Goal: Task Accomplishment & Management: Use online tool/utility

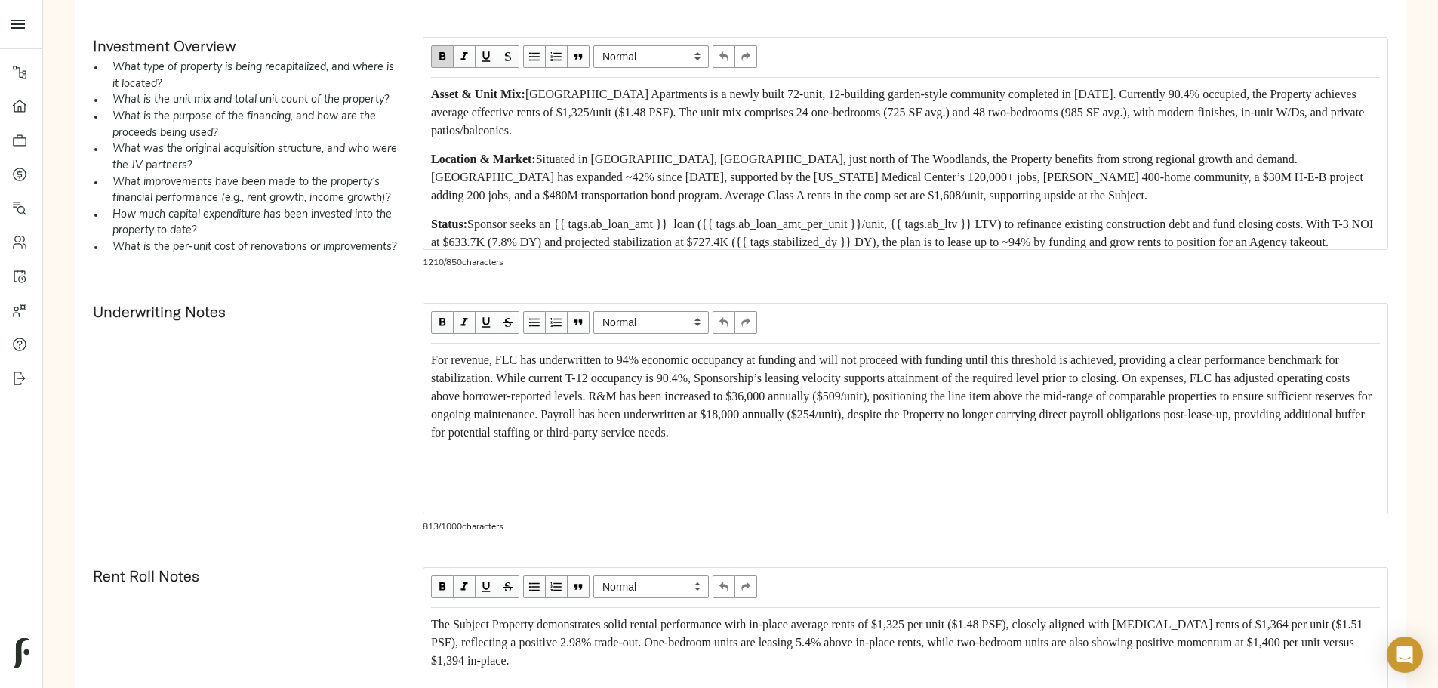
scroll to position [838, 0]
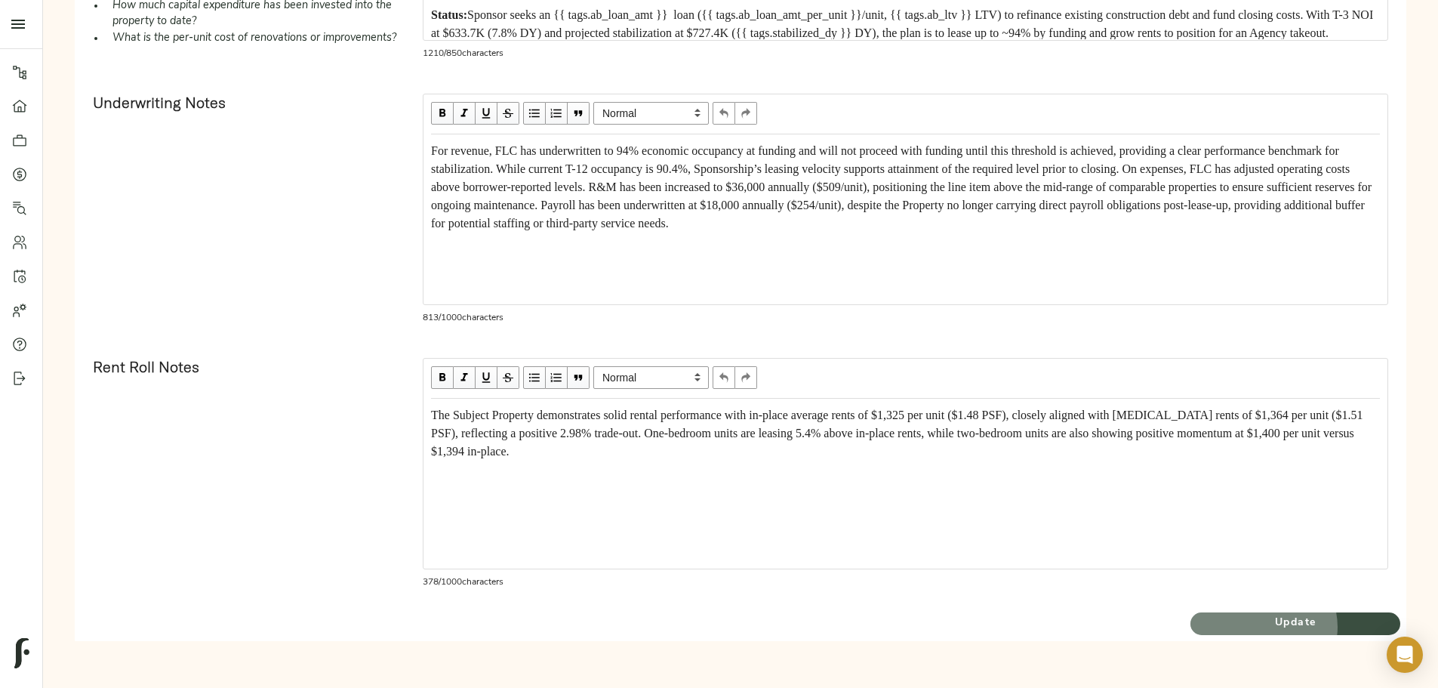
click at [1190, 626] on span "Update" at bounding box center [1295, 623] width 210 height 19
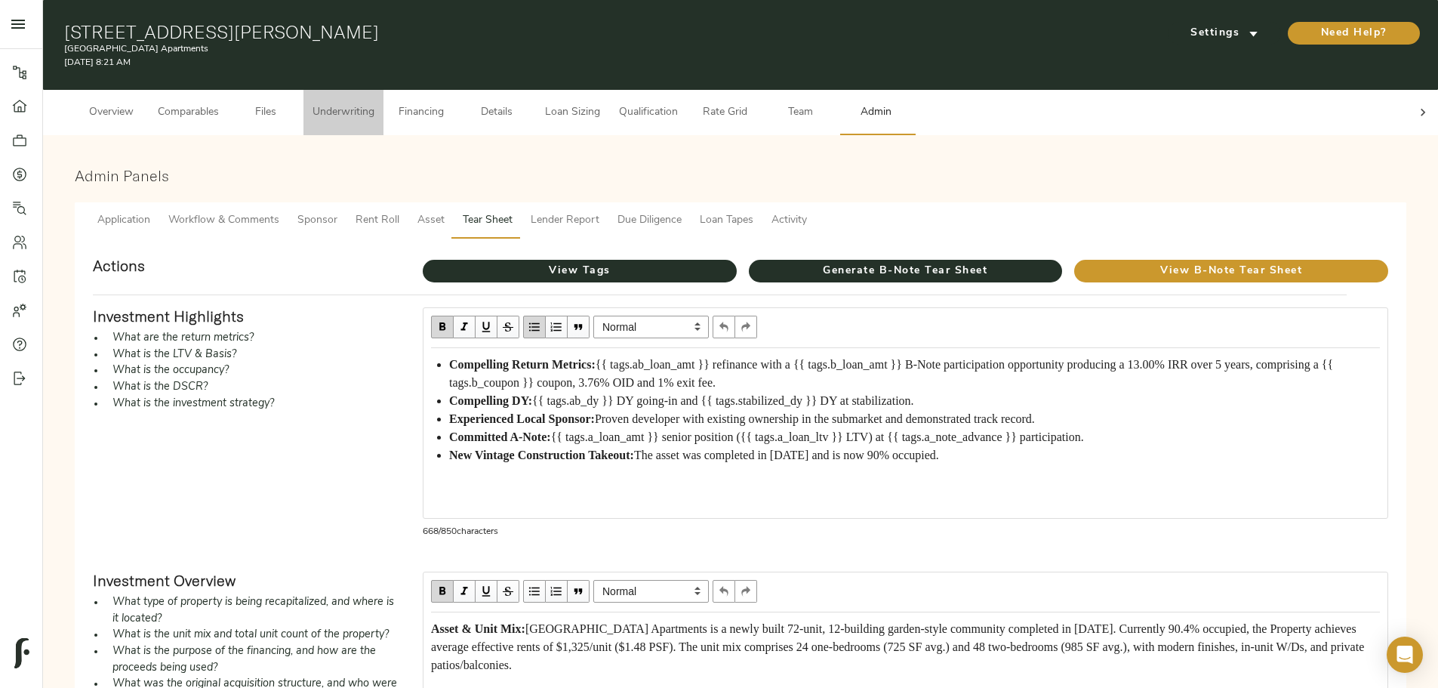
click at [374, 103] on span "Underwriting" at bounding box center [343, 112] width 62 height 19
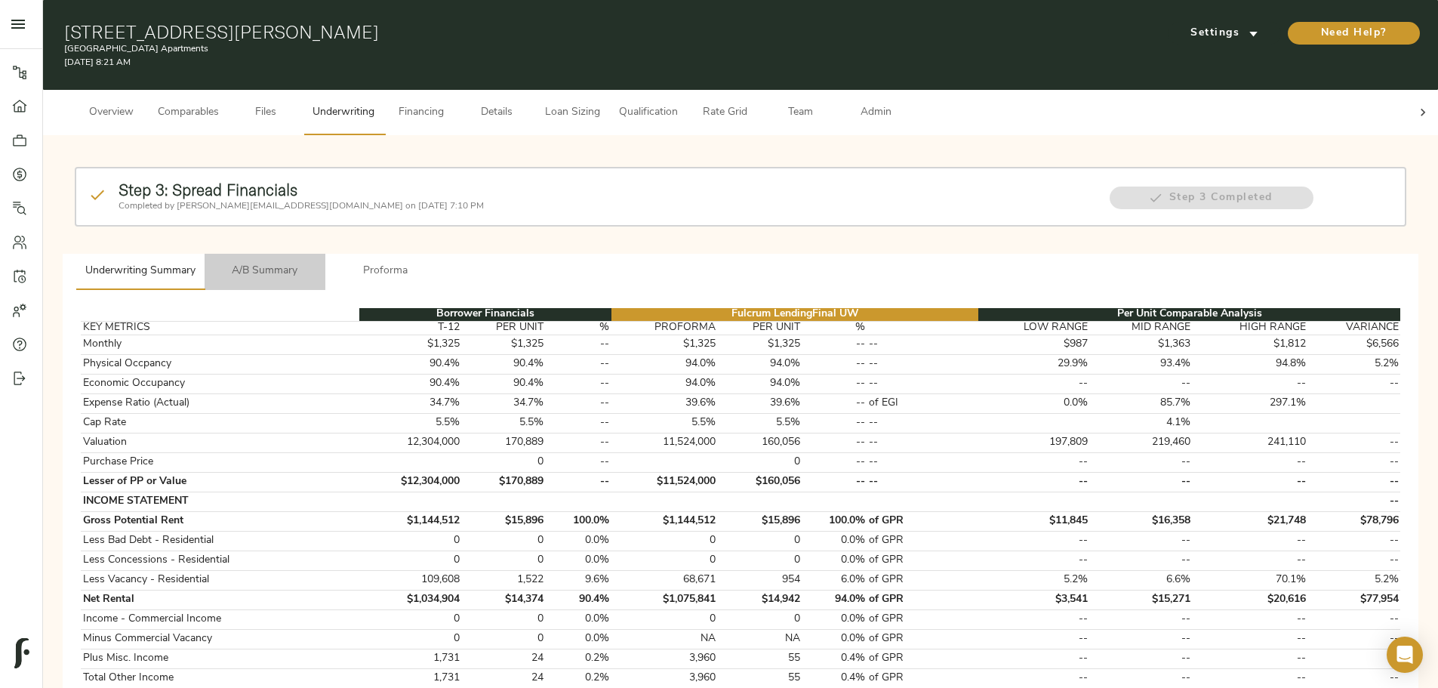
click at [316, 262] on span "A/B Summary" at bounding box center [265, 271] width 103 height 19
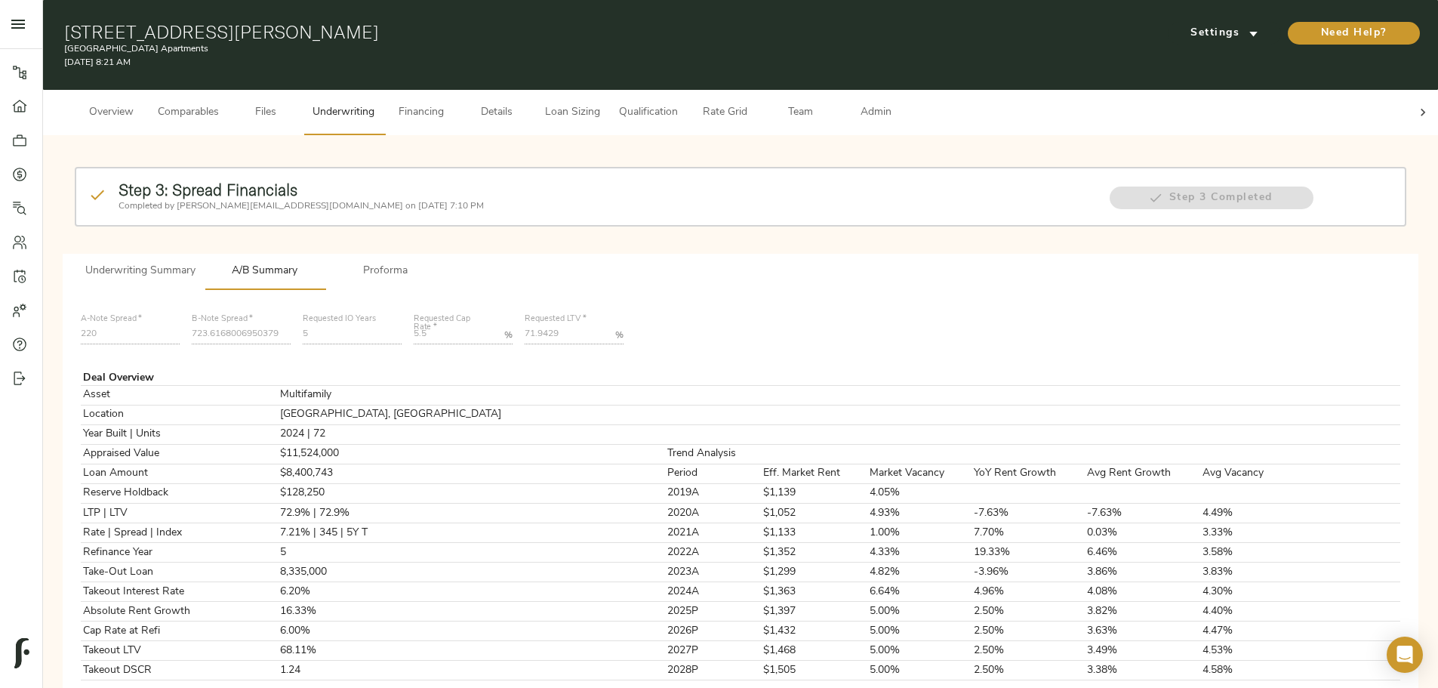
click at [601, 103] on span "Loan Sizing" at bounding box center [571, 112] width 57 height 19
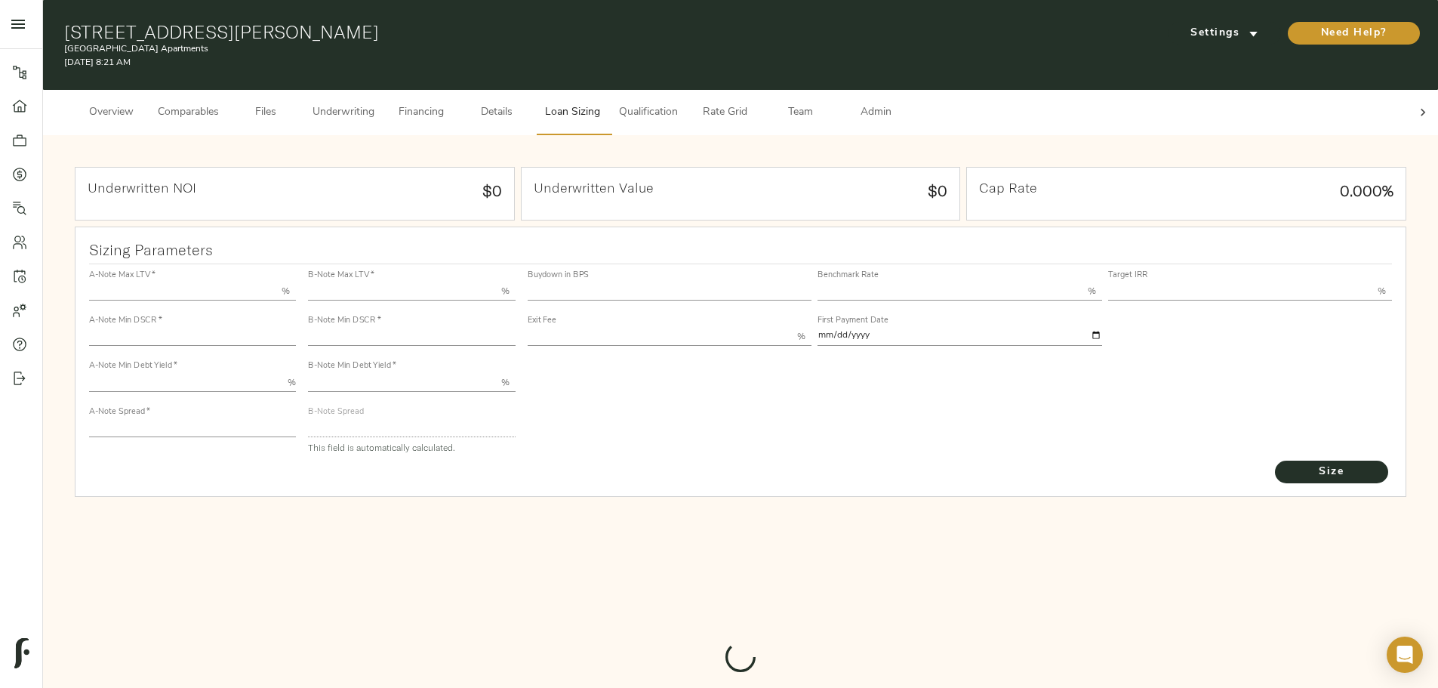
type input "55.000"
type input "1.4"
type input "10.00"
type input "220"
type input "80.000"
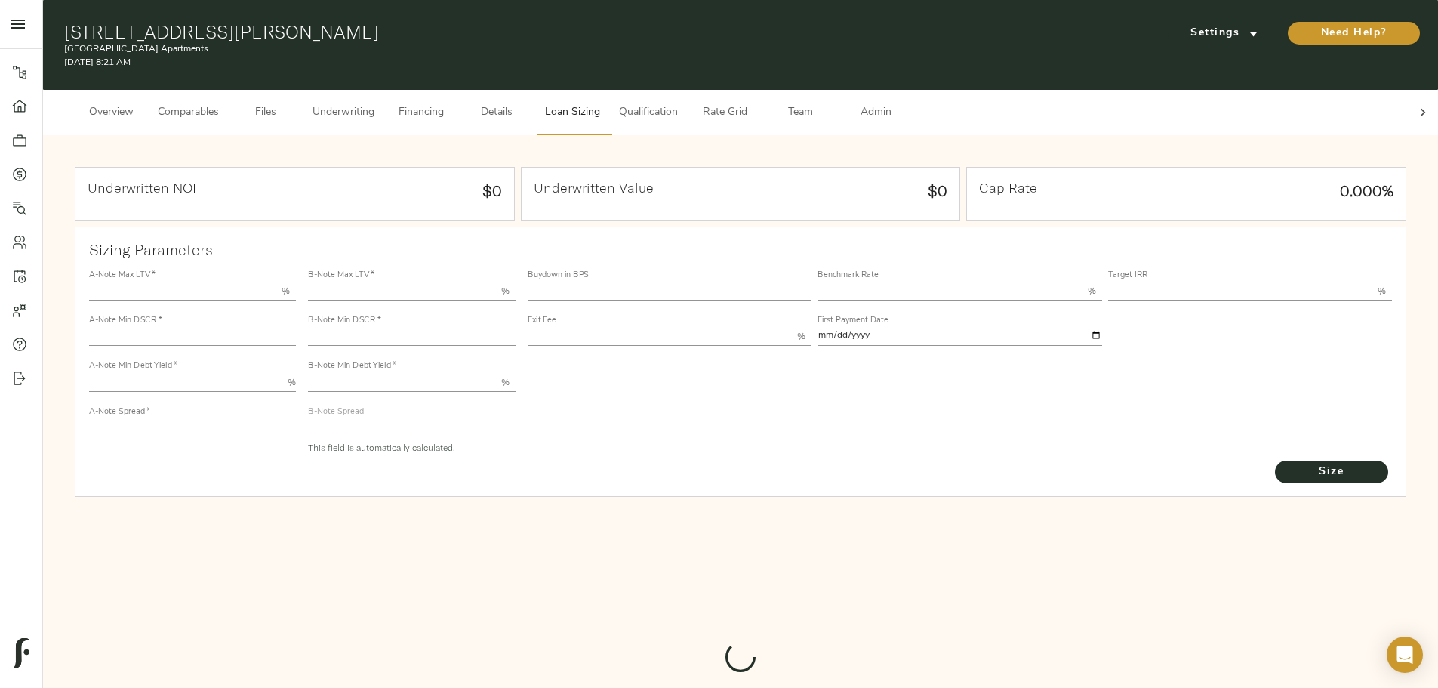
type input "1.0475"
type input "2.00"
type input "721.5115643046692"
type input "15"
type input "3.76"
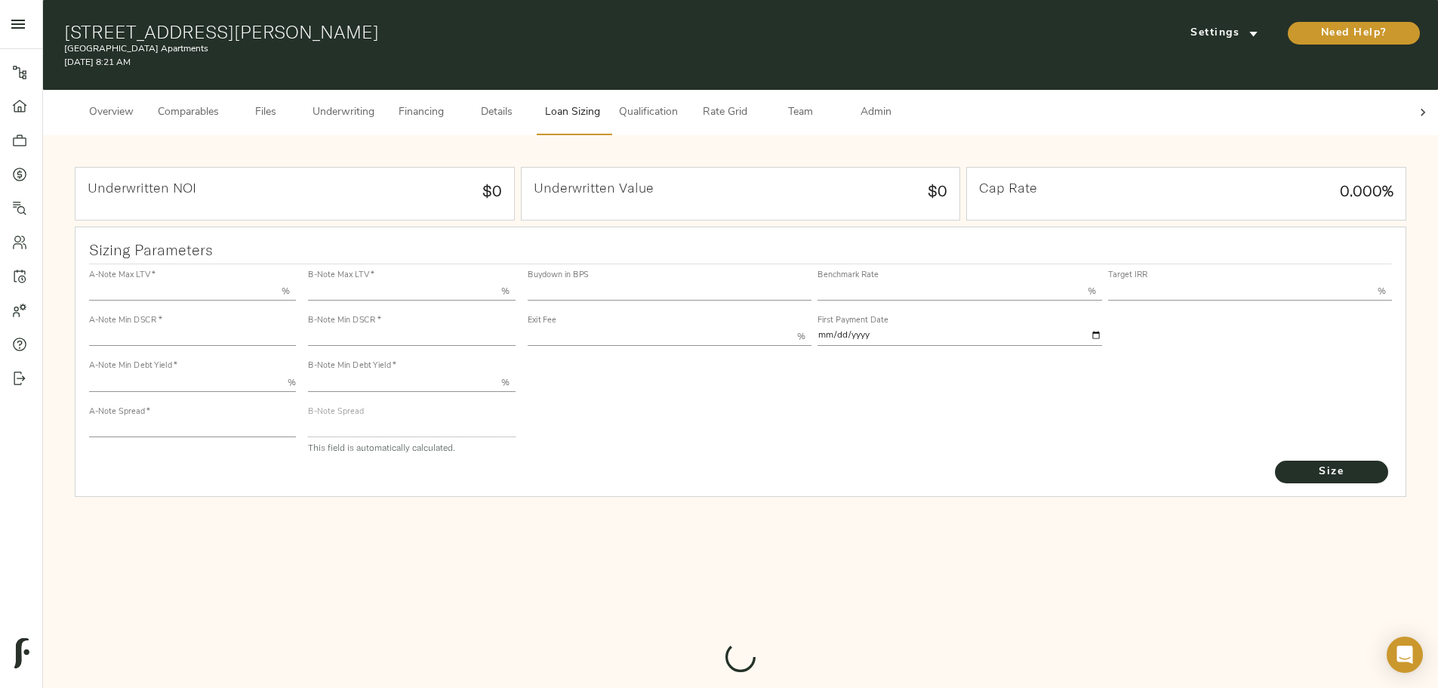
type input "13.00"
type input "1.00"
type input "[DATE]"
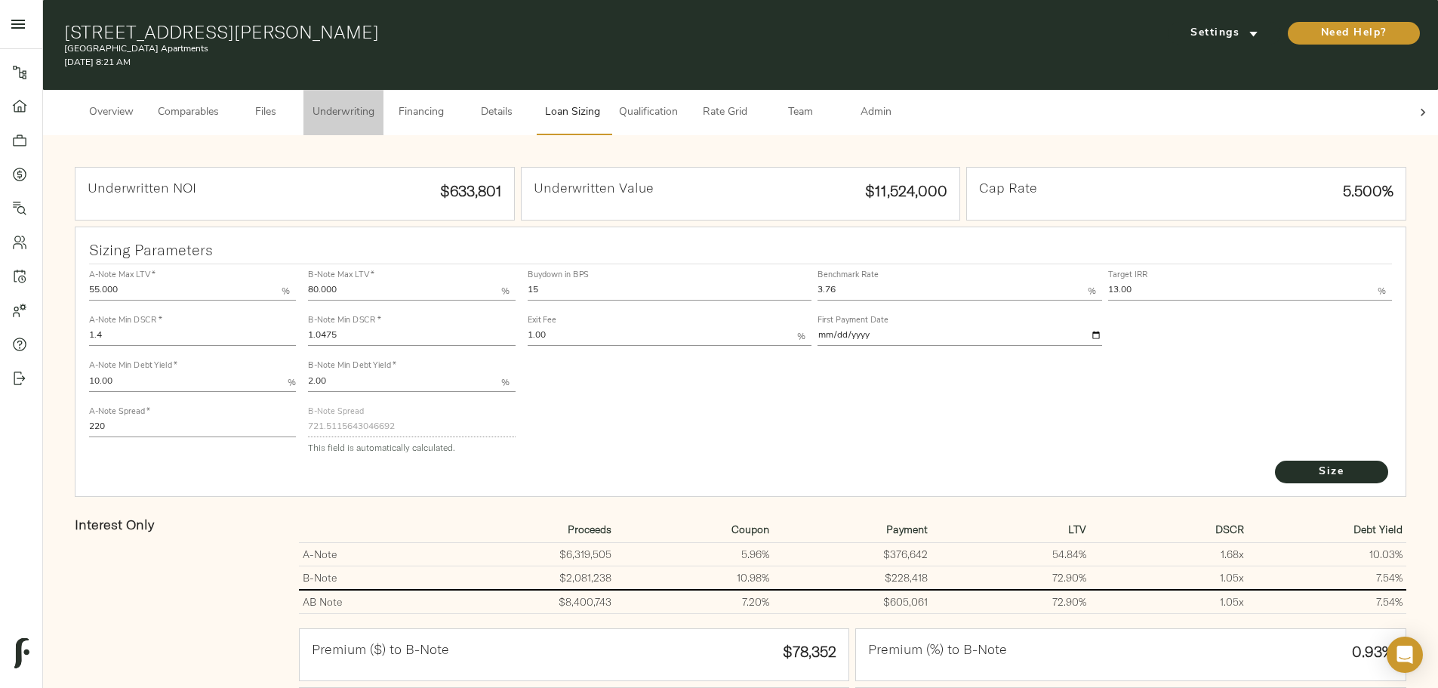
click at [374, 106] on span "Underwriting" at bounding box center [343, 112] width 62 height 19
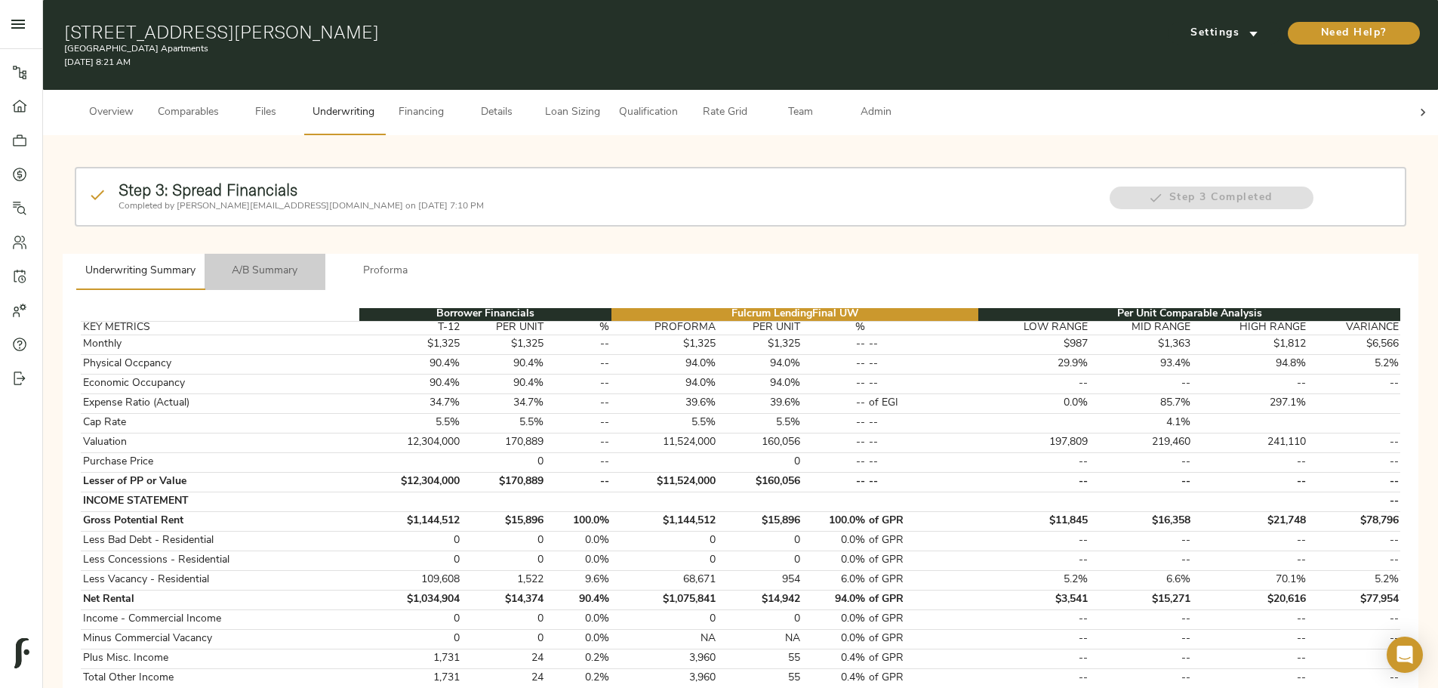
click at [316, 262] on span "A/B Summary" at bounding box center [265, 271] width 103 height 19
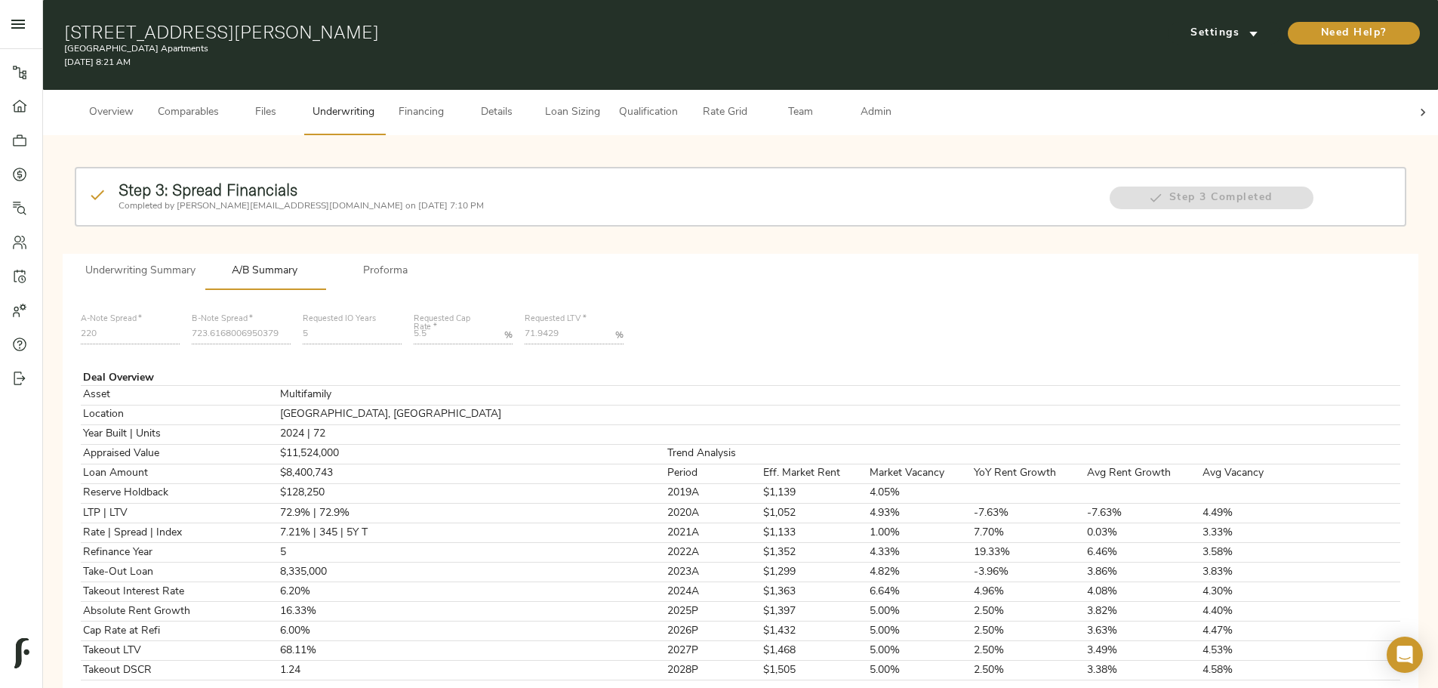
click at [829, 103] on span "Team" at bounding box center [799, 112] width 57 height 19
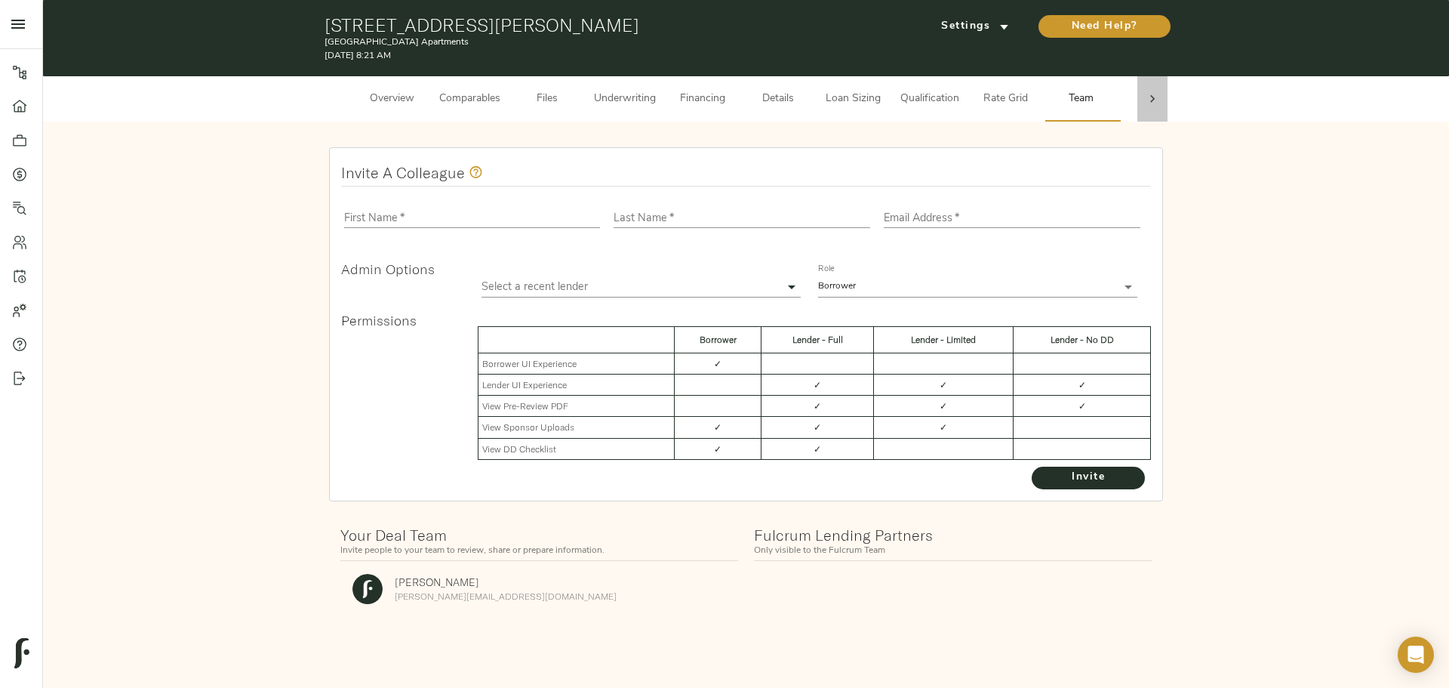
click at [1143, 98] on div at bounding box center [1152, 98] width 30 height 45
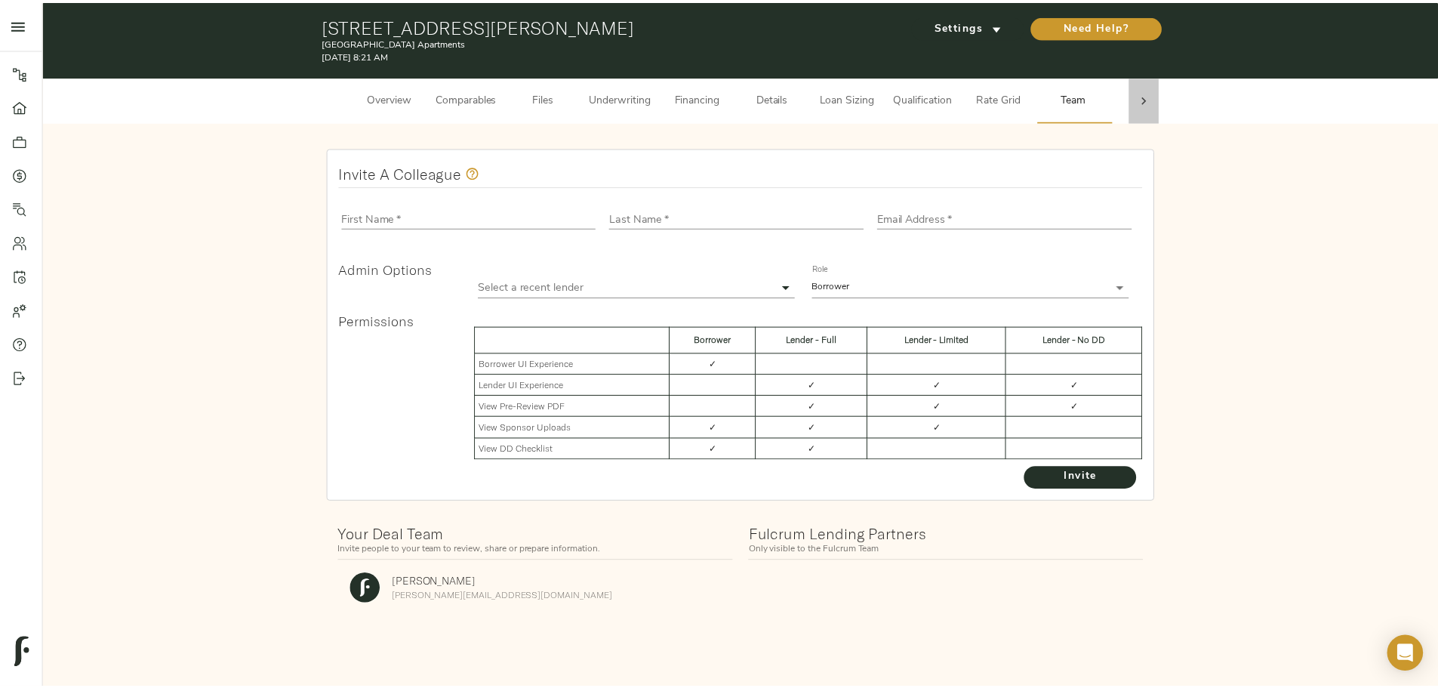
scroll to position [0, 59]
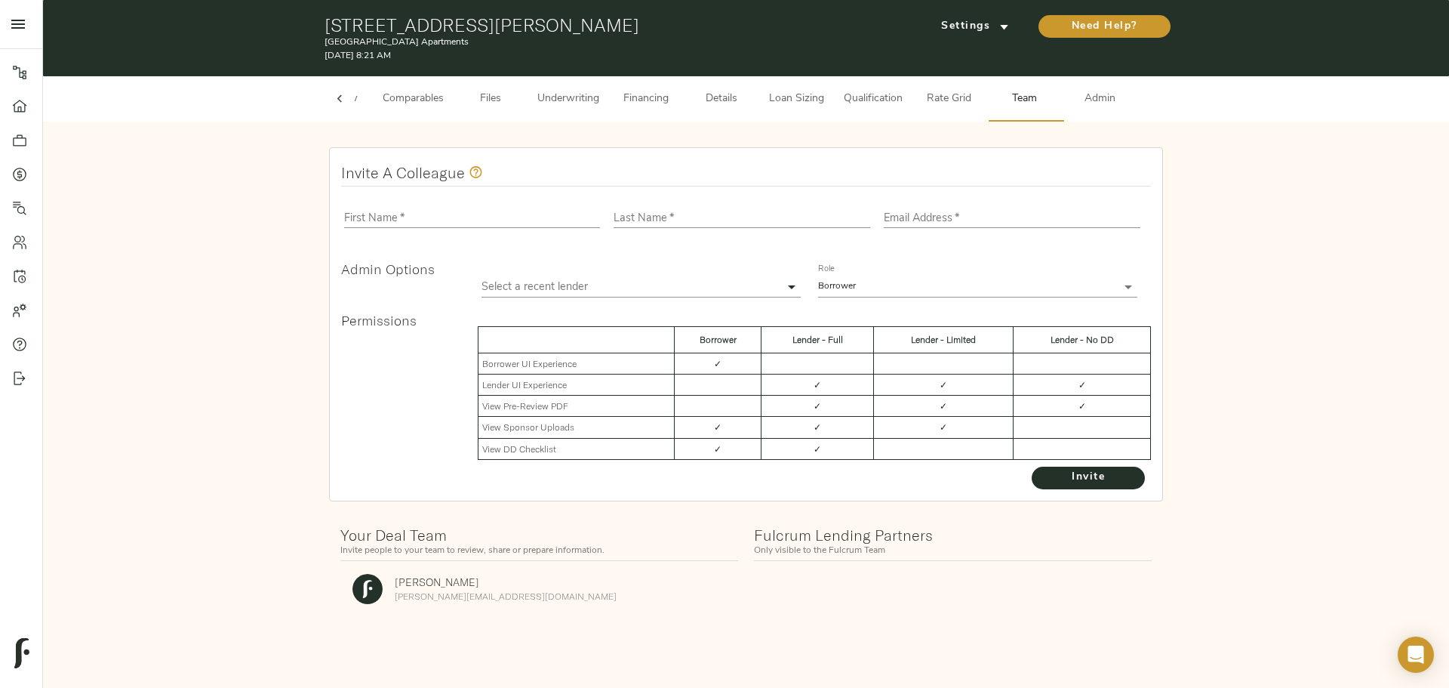
click at [1086, 103] on span "Admin" at bounding box center [1100, 99] width 57 height 19
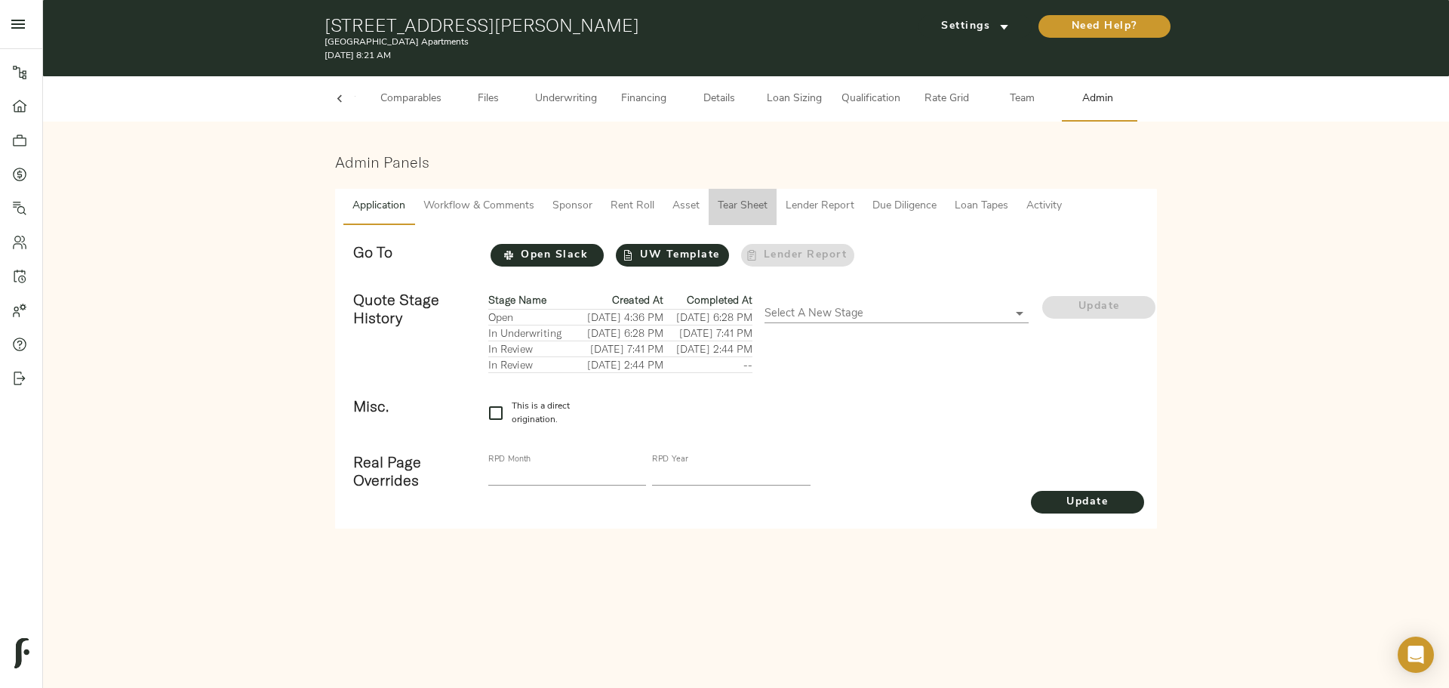
click at [756, 201] on span "Tear Sheet" at bounding box center [743, 206] width 50 height 19
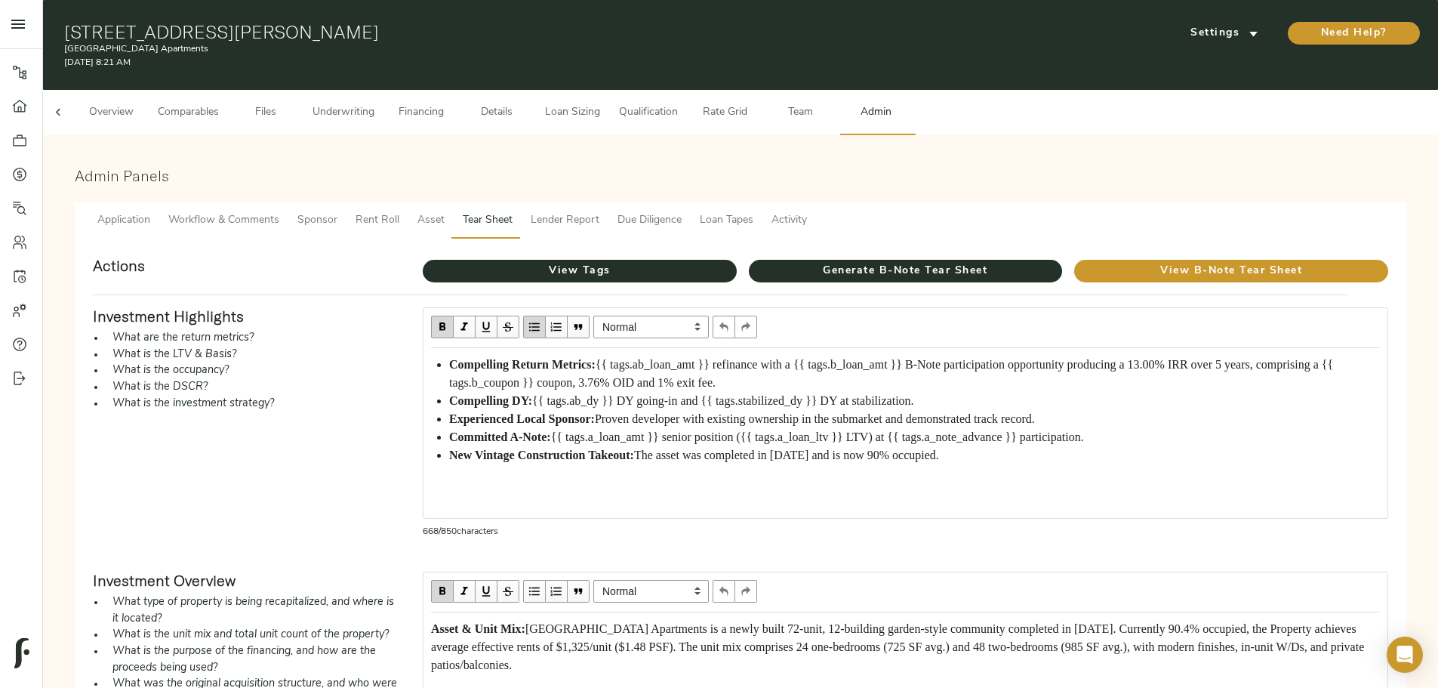
click at [795, 262] on span "Generate B-Note Tear Sheet" at bounding box center [906, 271] width 314 height 19
click at [1074, 262] on span "View B-Note Tear Sheet" at bounding box center [1231, 271] width 314 height 19
